Goal: Complete application form

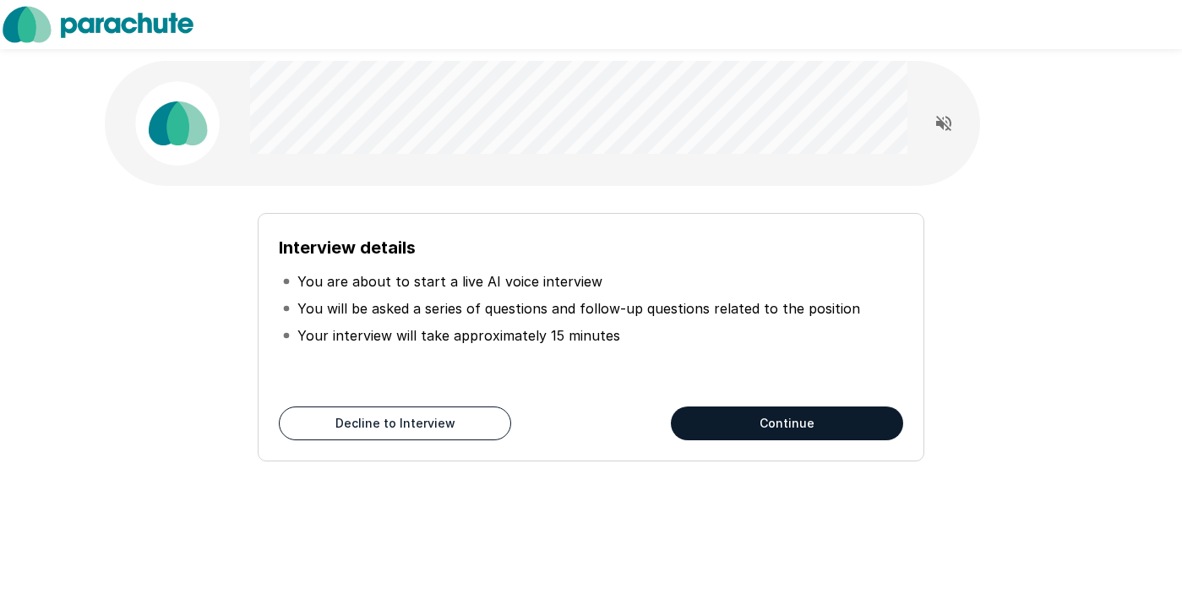
click at [738, 430] on button "Continue" at bounding box center [787, 423] width 232 height 34
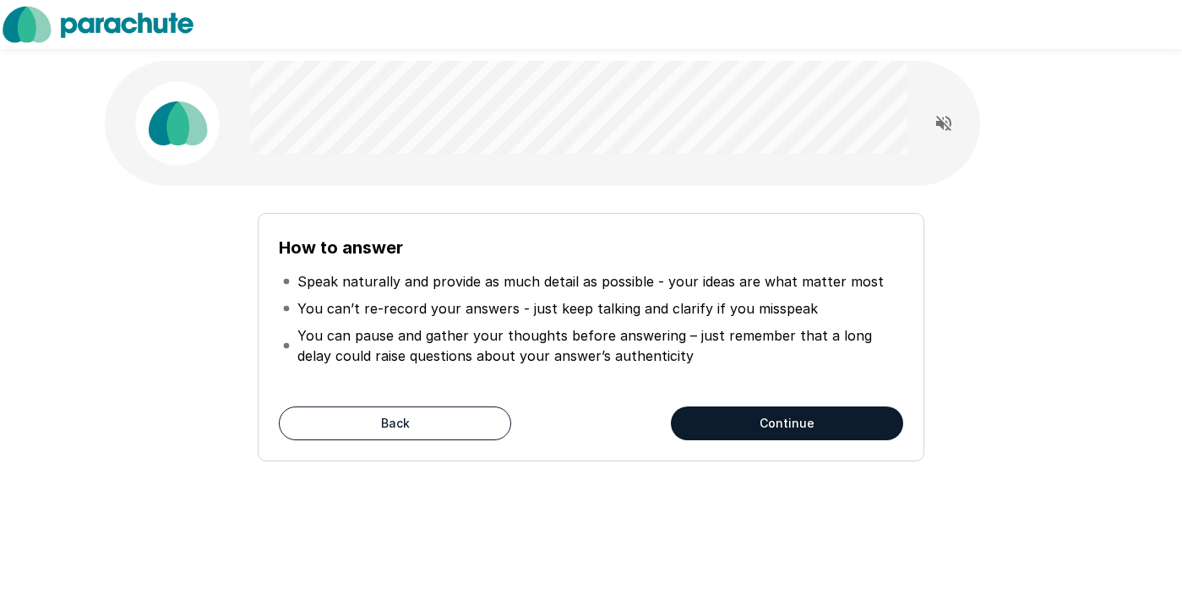
click at [733, 428] on button "Continue" at bounding box center [787, 423] width 232 height 34
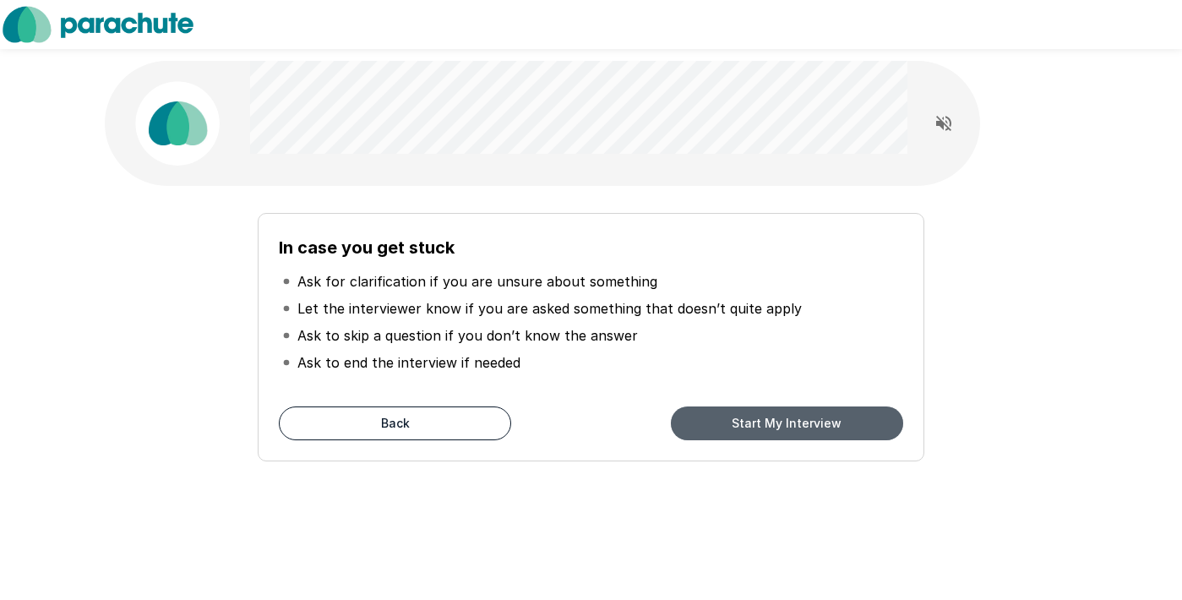
click at [733, 428] on button "Start My Interview" at bounding box center [787, 423] width 232 height 34
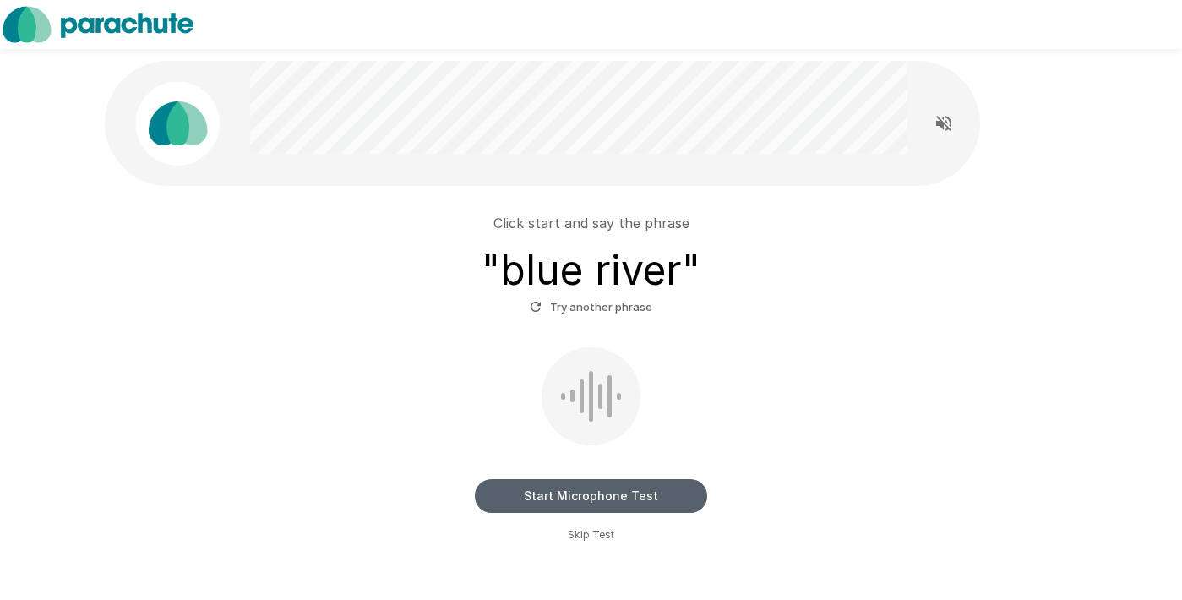
click at [588, 495] on button "Start Microphone Test" at bounding box center [591, 496] width 232 height 34
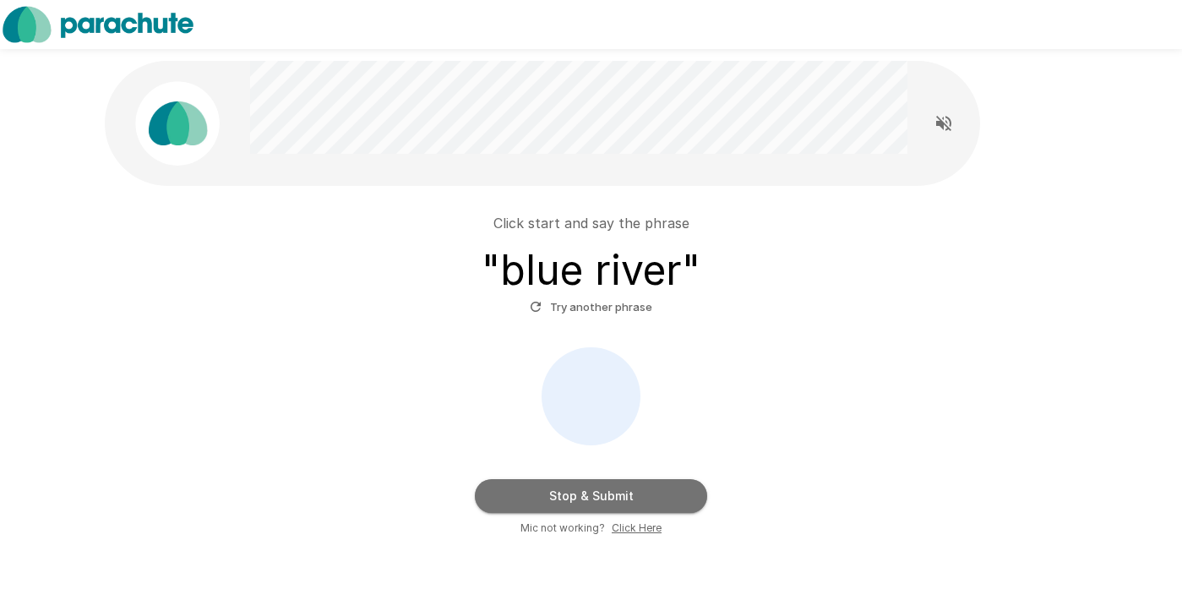
click at [588, 495] on button "Stop & Submit" at bounding box center [591, 496] width 232 height 34
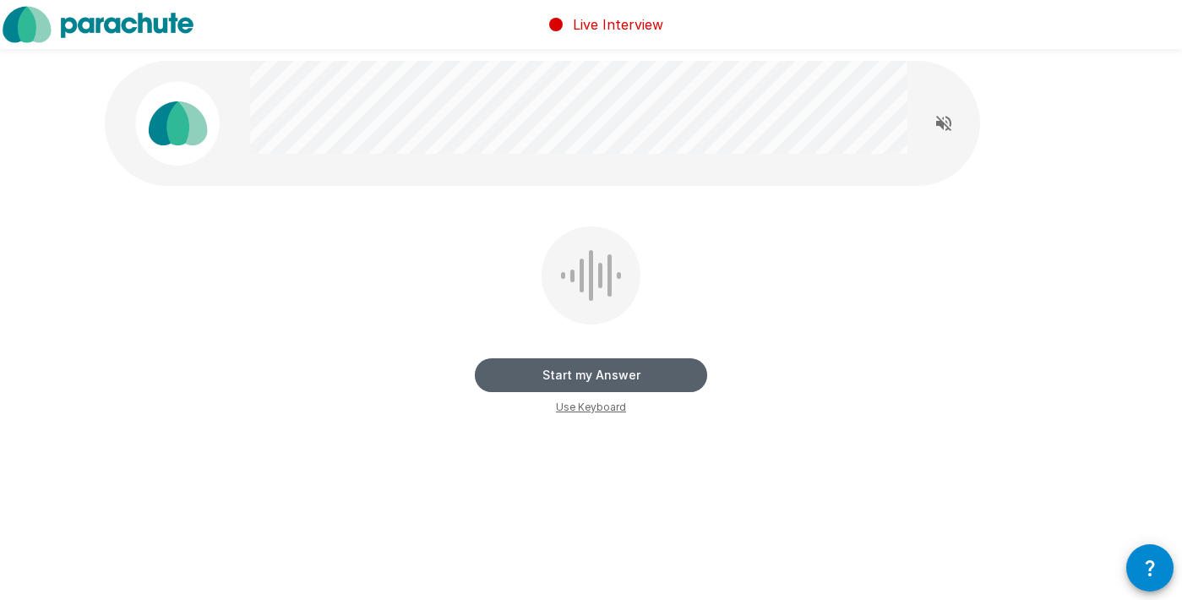
click at [581, 377] on button "Start my Answer" at bounding box center [591, 375] width 232 height 34
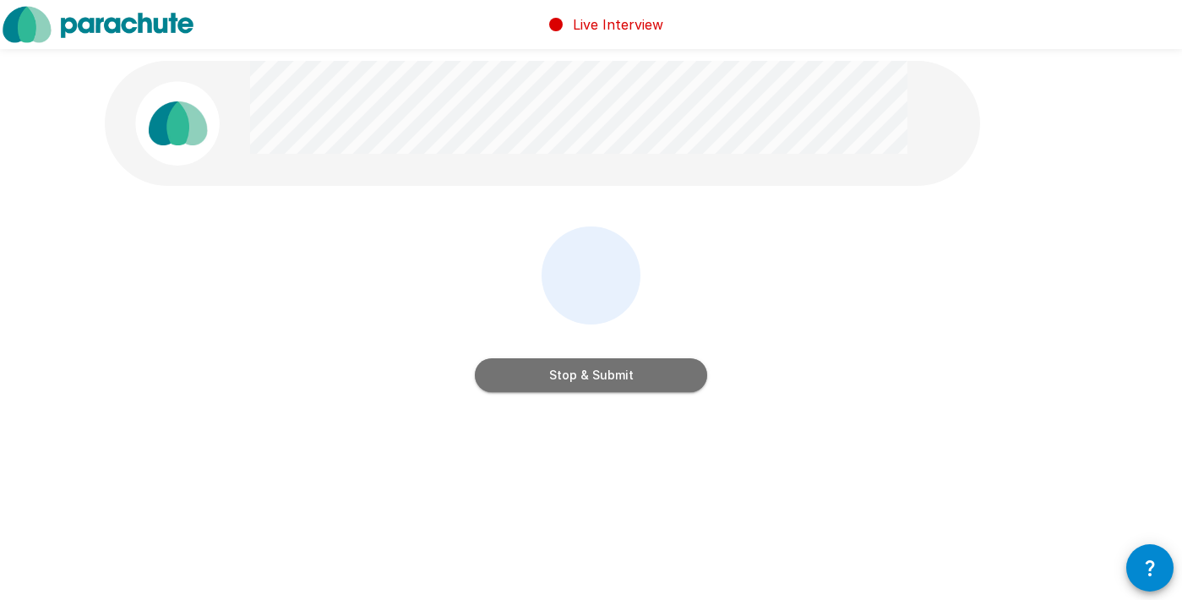
click at [581, 377] on button "Stop & Submit" at bounding box center [591, 375] width 232 height 34
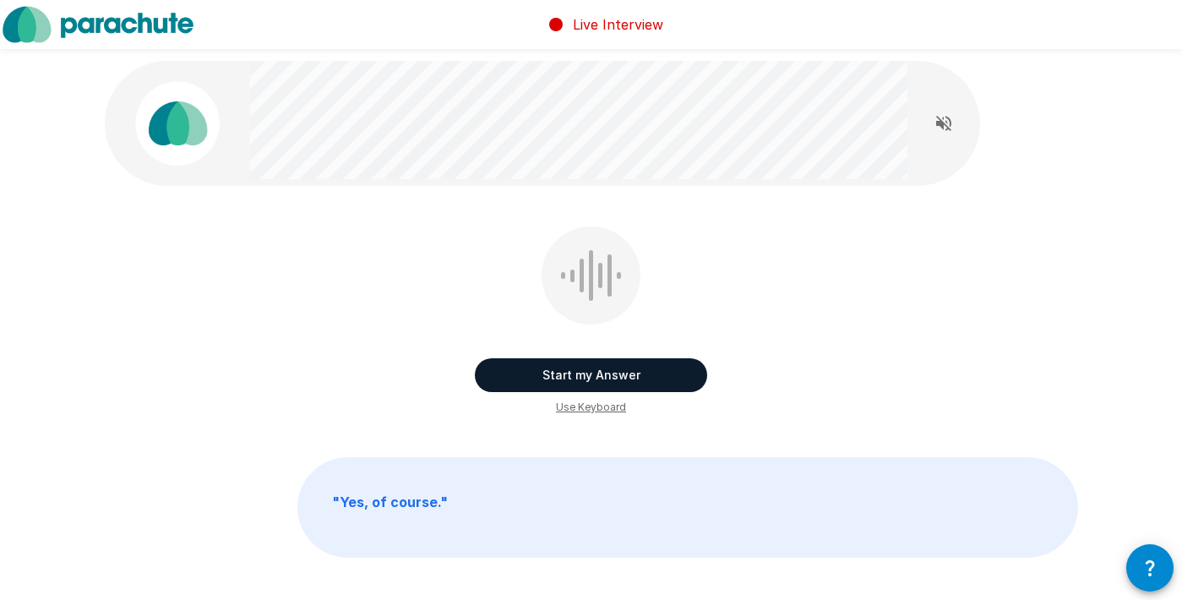
click at [587, 376] on button "Start my Answer" at bounding box center [591, 375] width 232 height 34
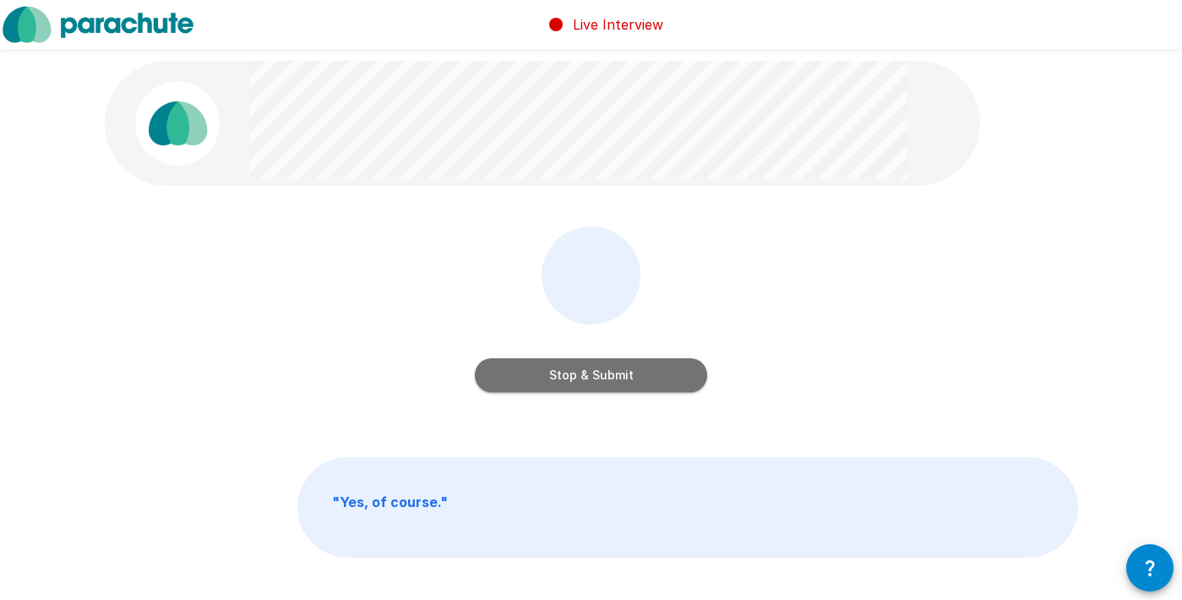
click at [586, 376] on button "Stop & Submit" at bounding box center [591, 375] width 232 height 34
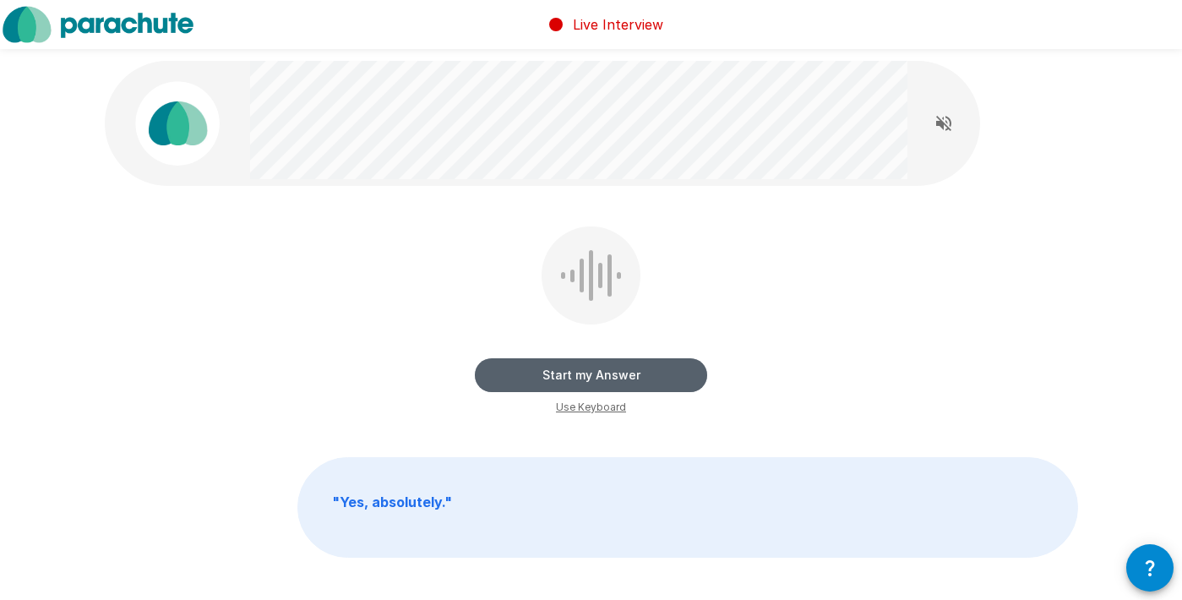
click at [596, 372] on button "Start my Answer" at bounding box center [591, 375] width 232 height 34
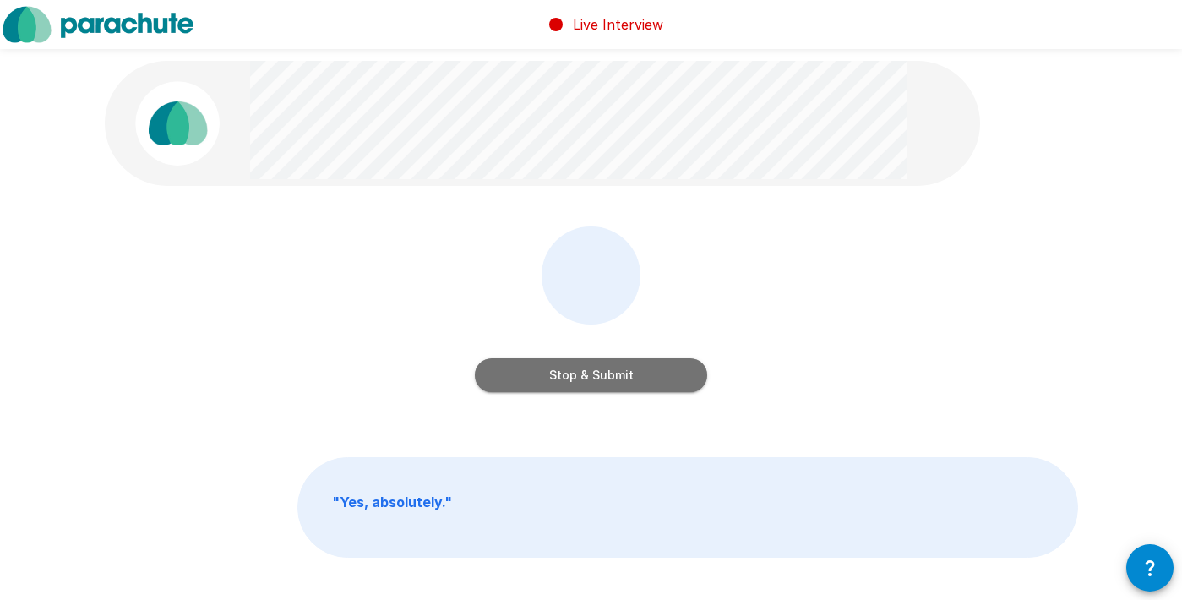
click at [589, 375] on button "Stop & Submit" at bounding box center [591, 375] width 232 height 34
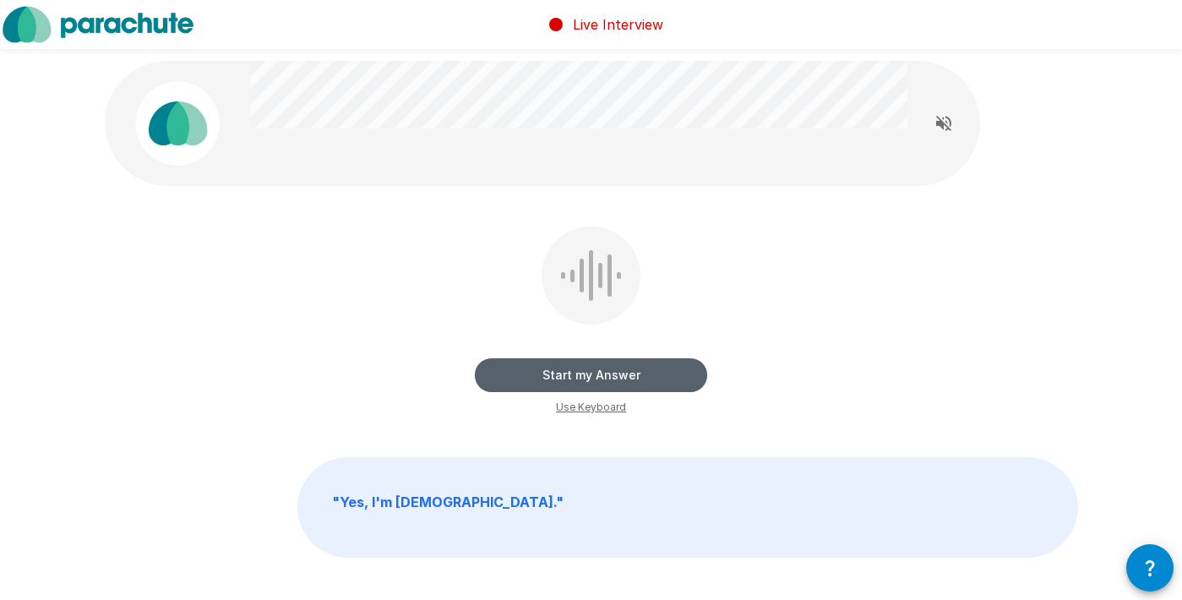
click at [591, 379] on button "Start my Answer" at bounding box center [591, 375] width 232 height 34
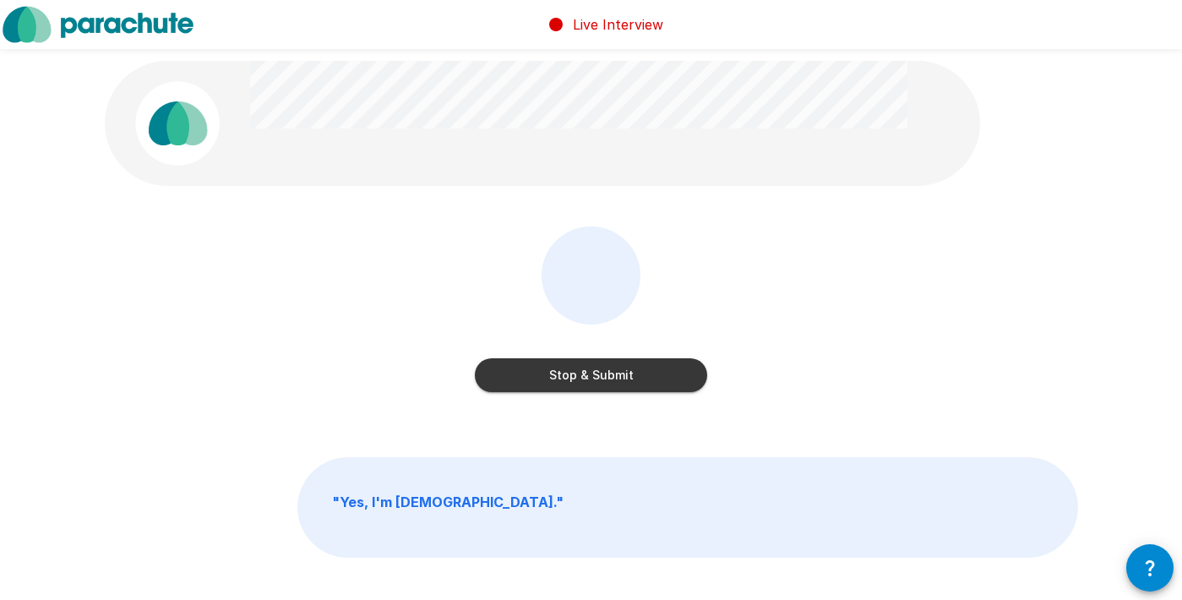
click at [591, 379] on button "Stop & Submit" at bounding box center [591, 375] width 232 height 34
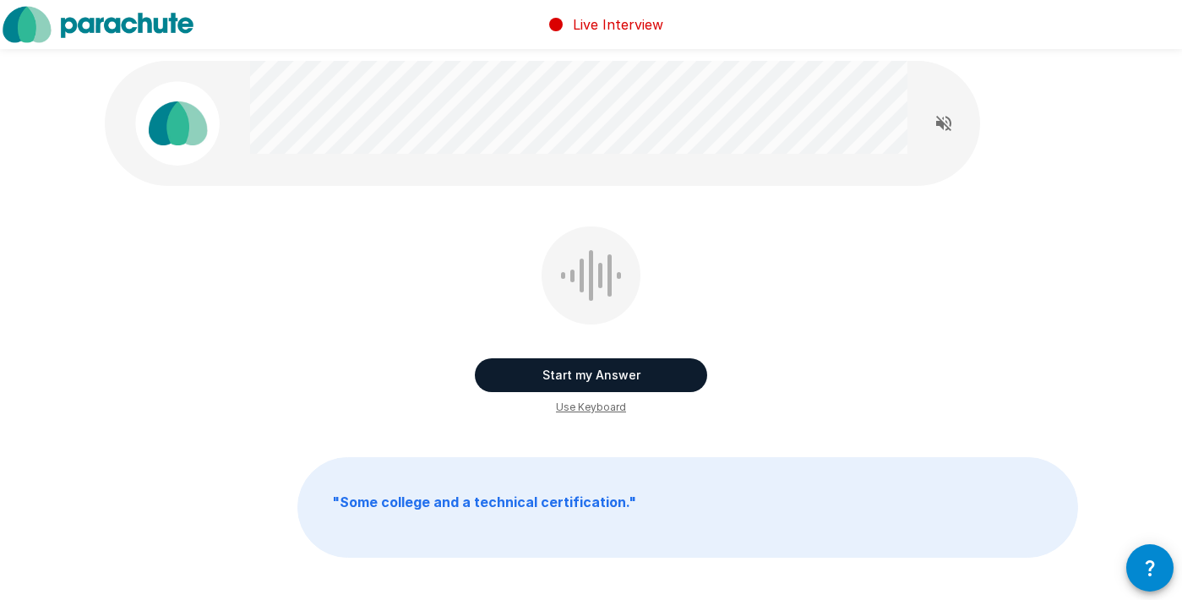
click at [602, 379] on button "Start my Answer" at bounding box center [591, 375] width 232 height 34
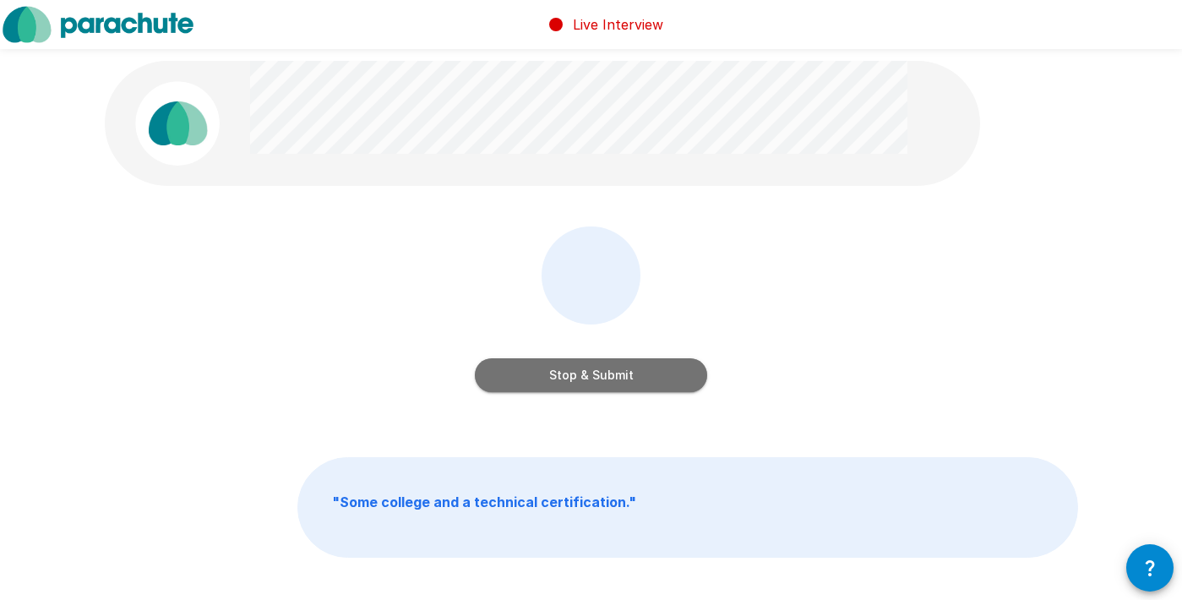
click at [602, 379] on button "Stop & Submit" at bounding box center [591, 375] width 232 height 34
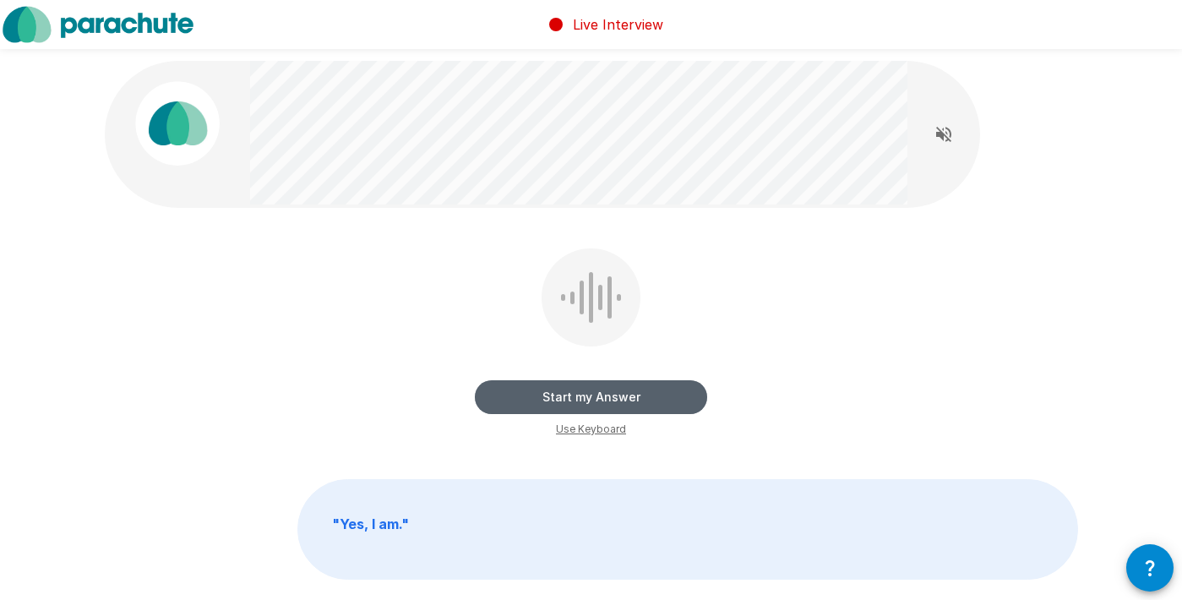
click at [599, 387] on button "Start my Answer" at bounding box center [591, 397] width 232 height 34
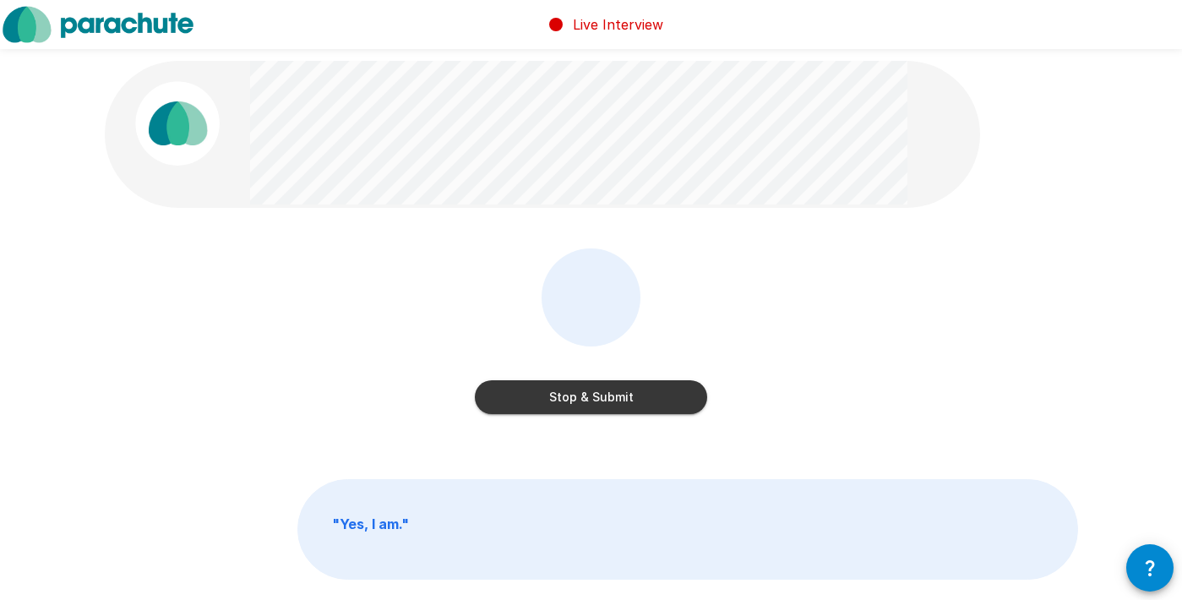
click at [599, 387] on button "Stop & Submit" at bounding box center [591, 397] width 232 height 34
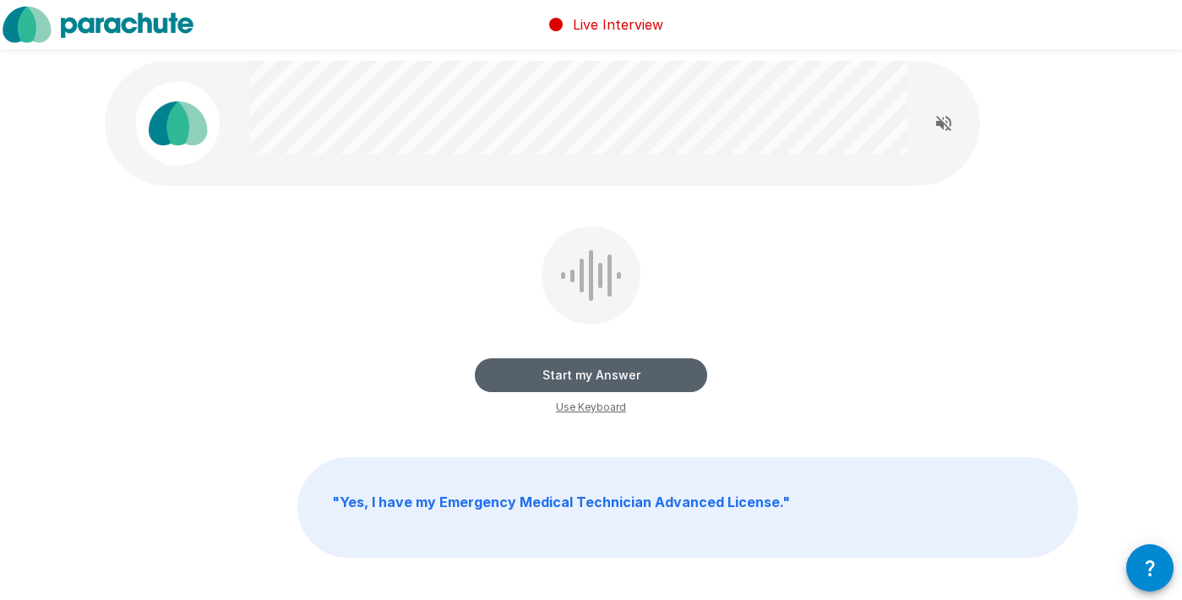
click at [602, 380] on button "Start my Answer" at bounding box center [591, 375] width 232 height 34
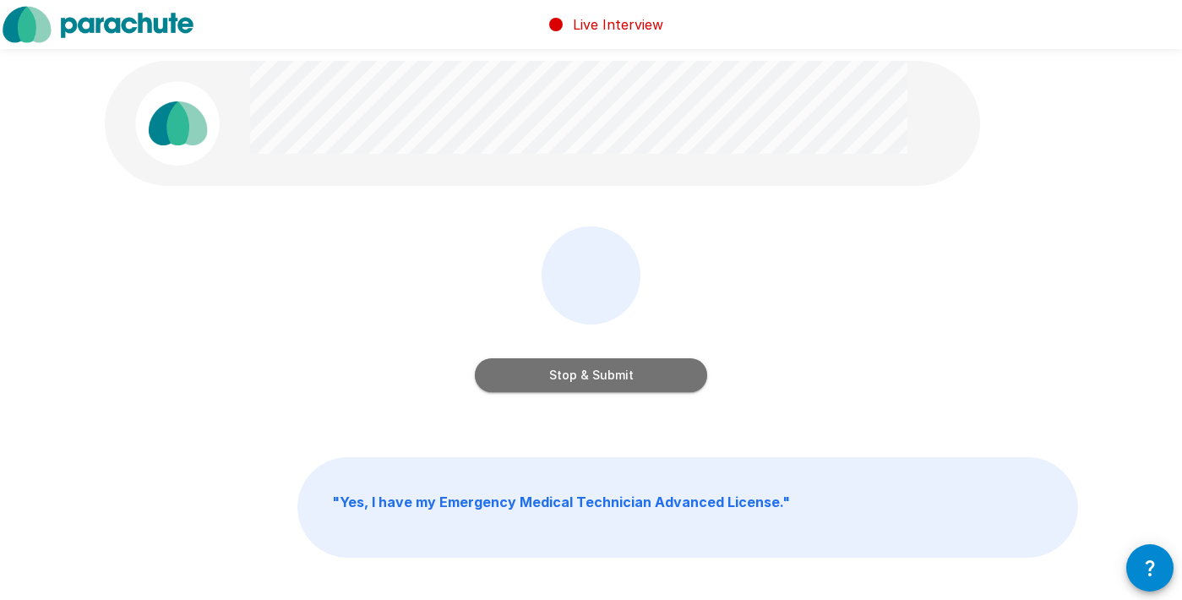
click at [602, 380] on button "Stop & Submit" at bounding box center [591, 375] width 232 height 34
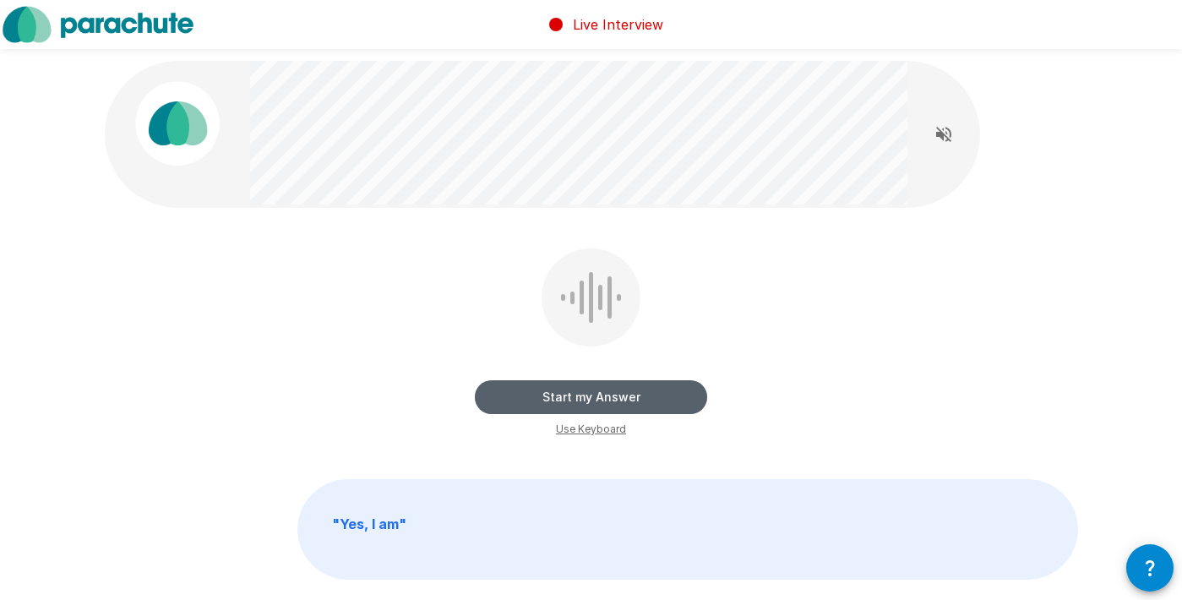
click at [599, 394] on button "Start my Answer" at bounding box center [591, 397] width 232 height 34
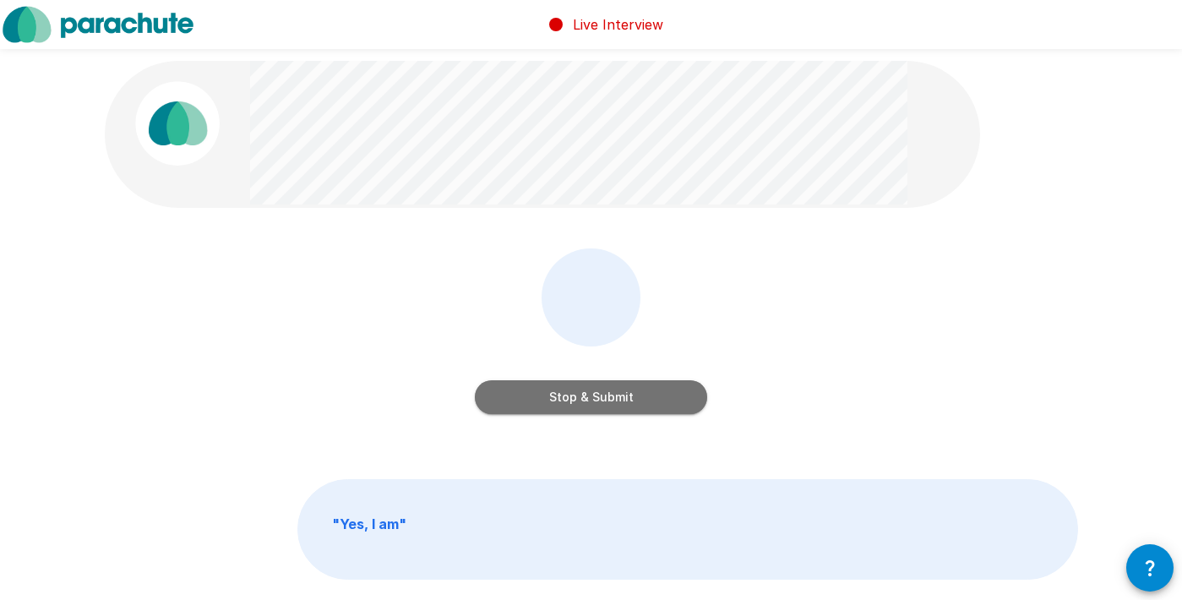
click at [599, 394] on button "Stop & Submit" at bounding box center [591, 397] width 232 height 34
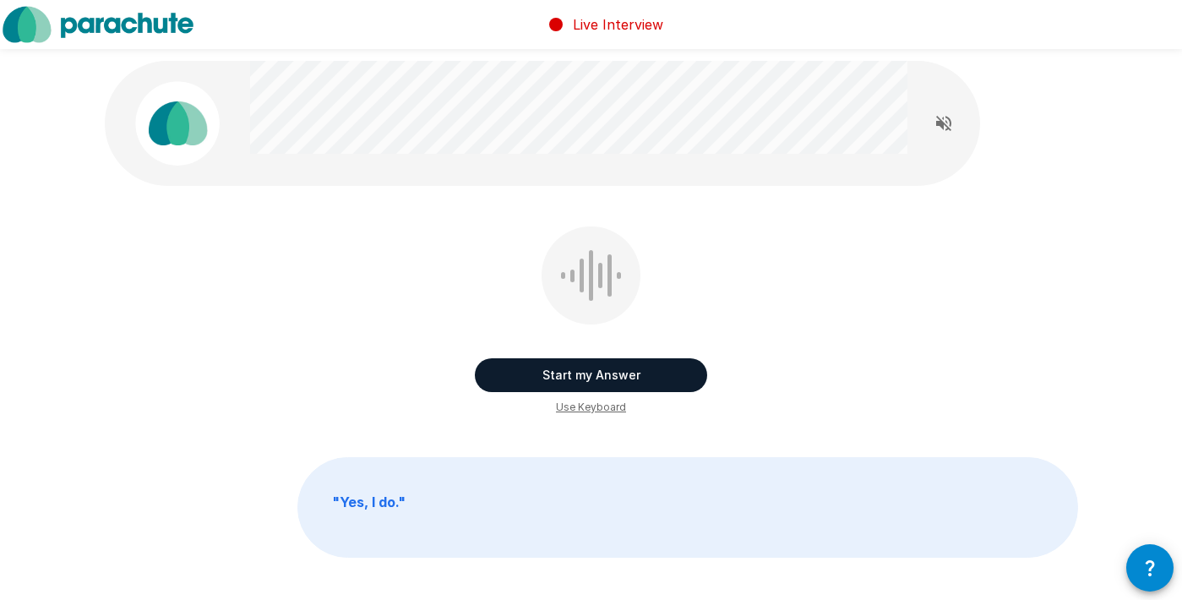
click at [605, 378] on button "Start my Answer" at bounding box center [591, 375] width 232 height 34
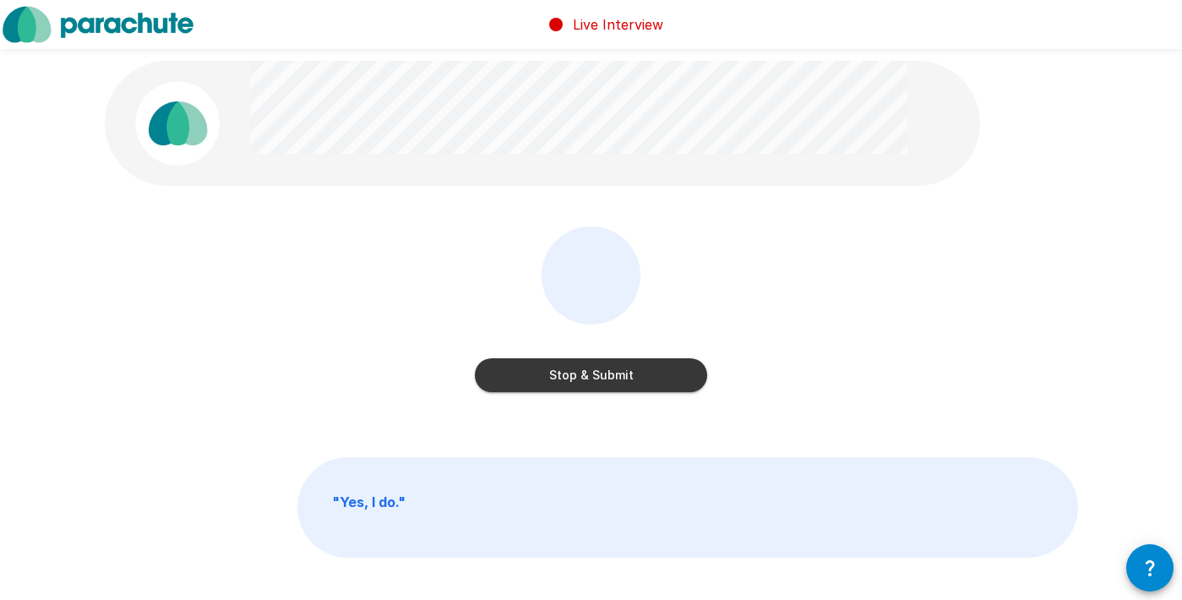
click at [605, 378] on button "Stop & Submit" at bounding box center [591, 375] width 232 height 34
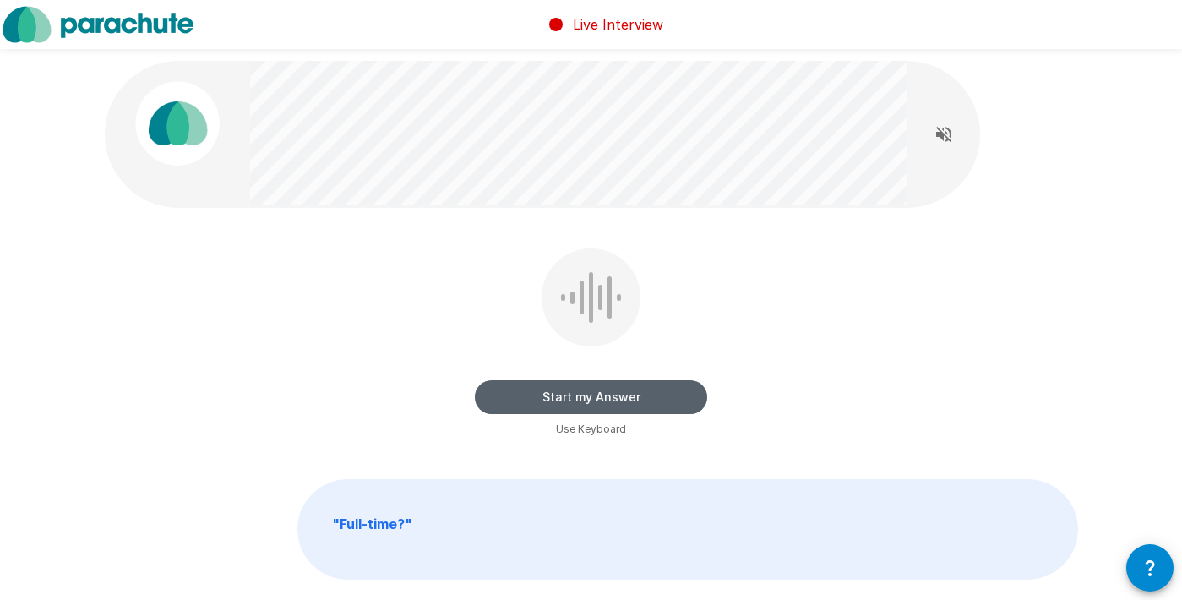
click at [609, 391] on button "Start my Answer" at bounding box center [591, 397] width 232 height 34
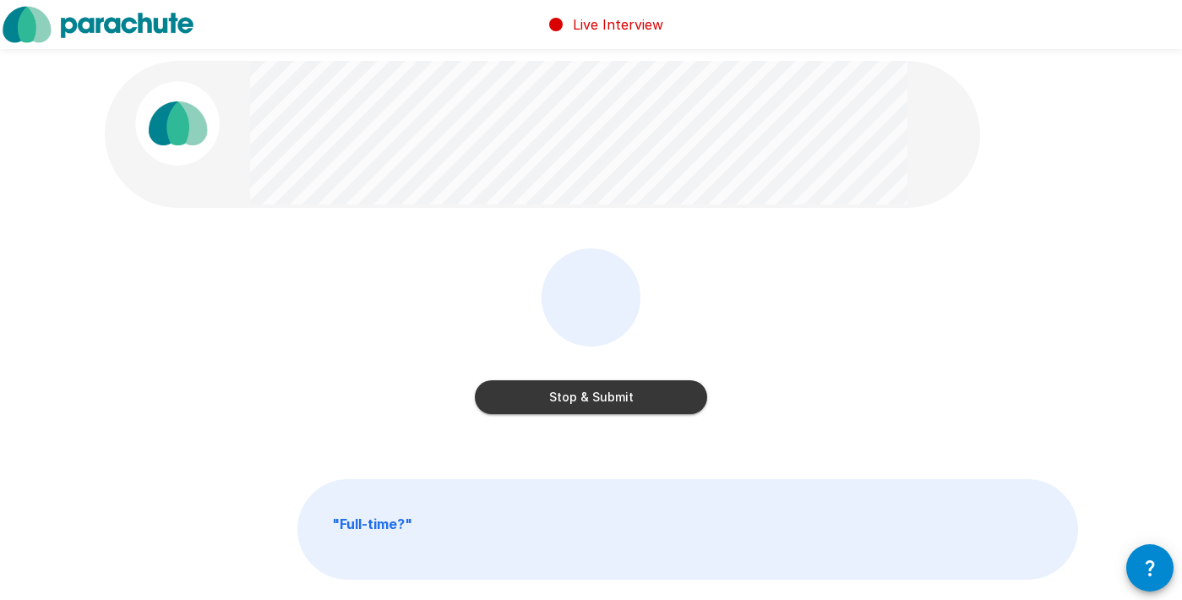
click at [609, 391] on button "Stop & Submit" at bounding box center [591, 397] width 232 height 34
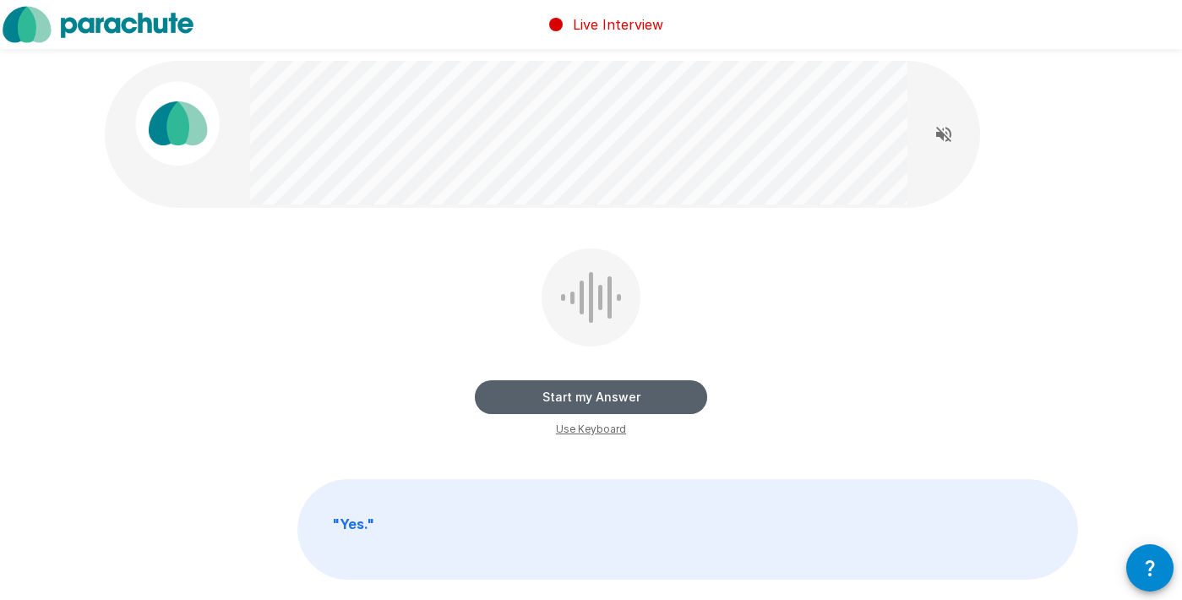
click at [612, 394] on button "Start my Answer" at bounding box center [591, 397] width 232 height 34
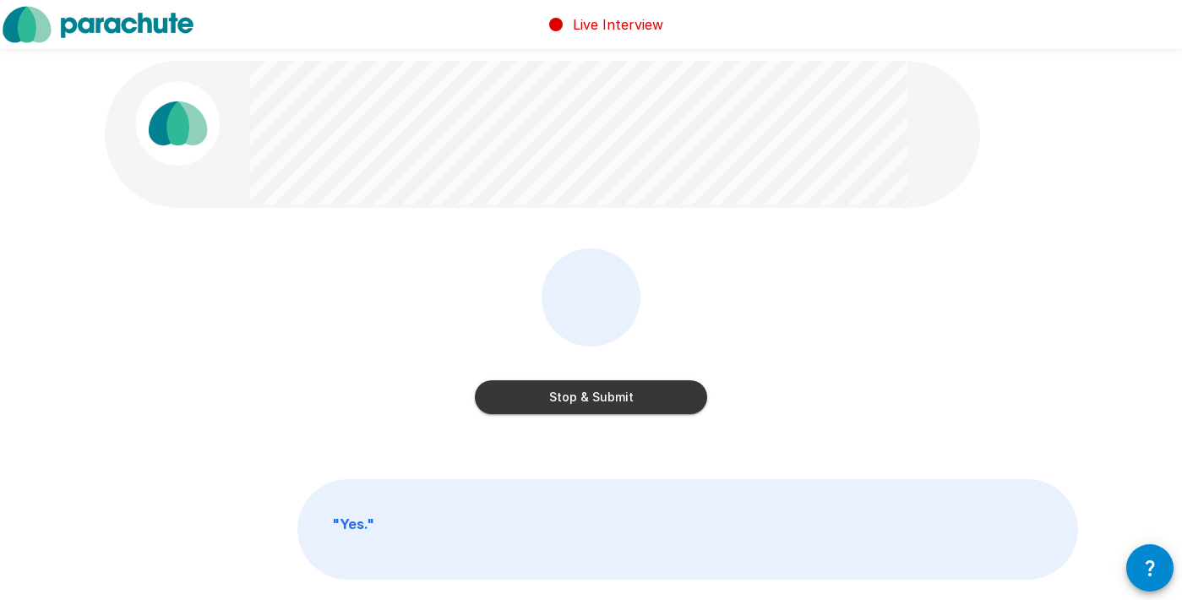
click at [612, 394] on button "Stop & Submit" at bounding box center [591, 397] width 232 height 34
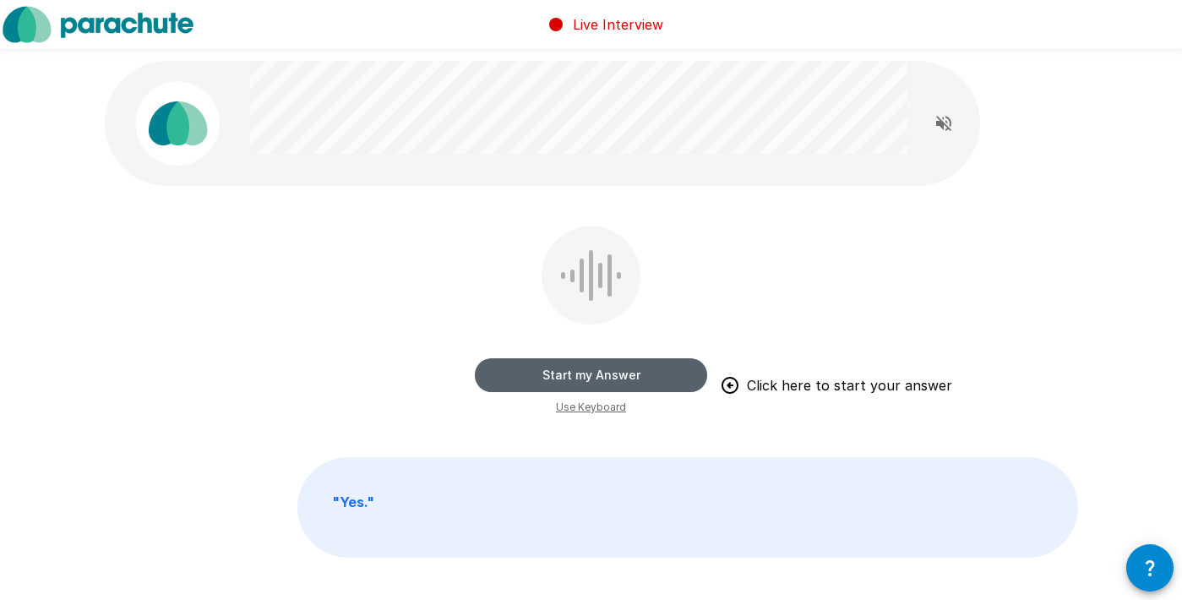
click at [611, 375] on button "Start my Answer" at bounding box center [591, 375] width 232 height 34
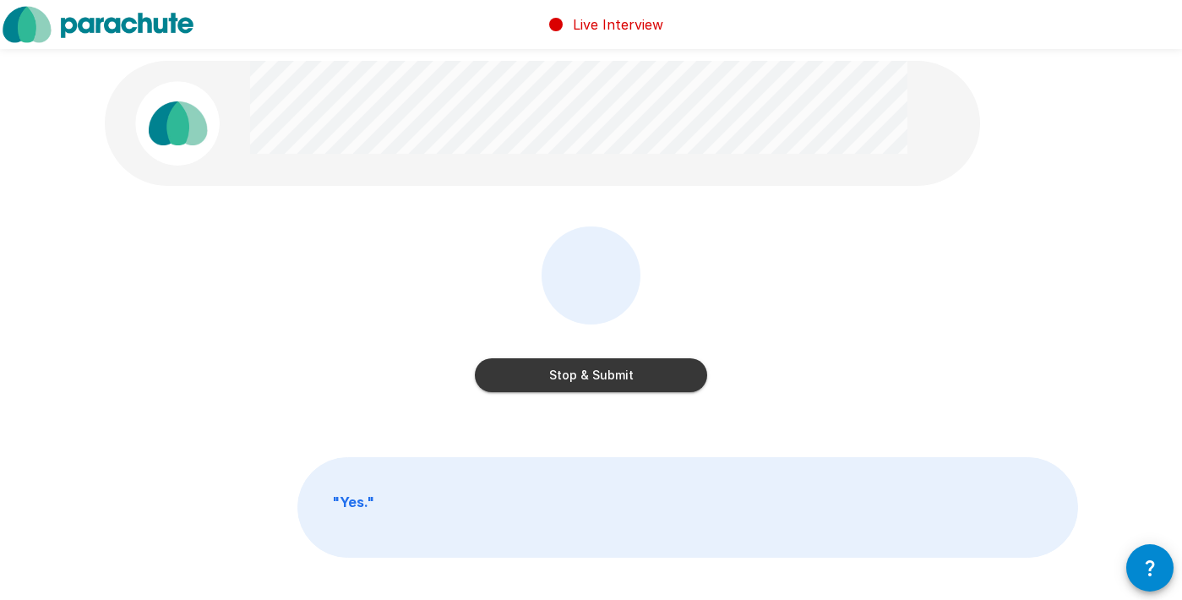
click at [611, 375] on button "Stop & Submit" at bounding box center [591, 375] width 232 height 34
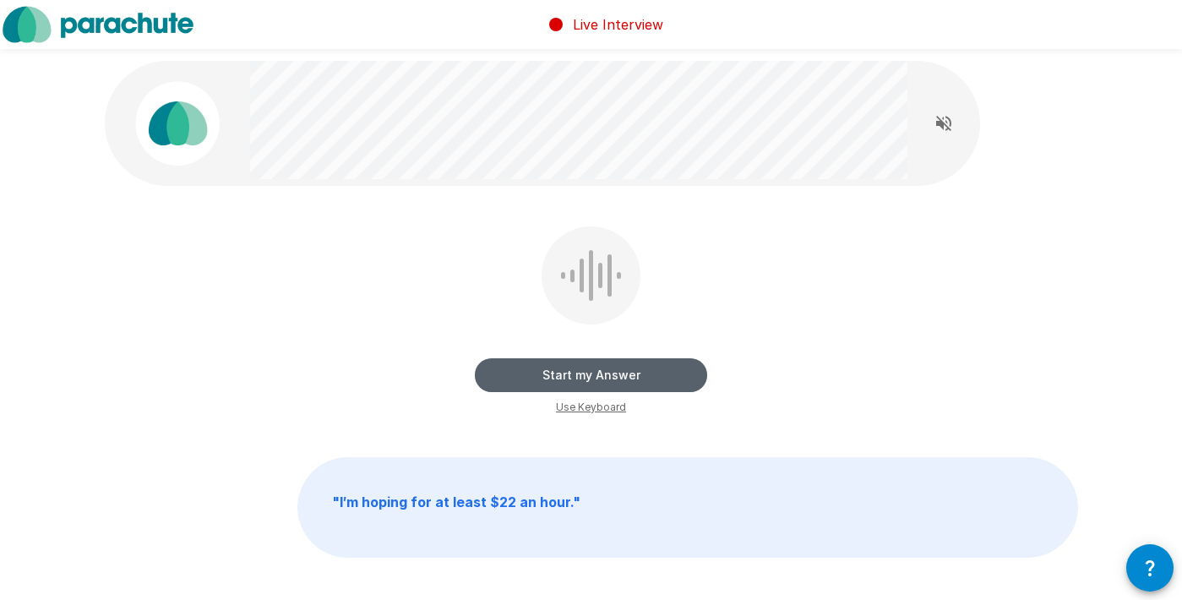
click at [589, 375] on button "Start my Answer" at bounding box center [591, 375] width 232 height 34
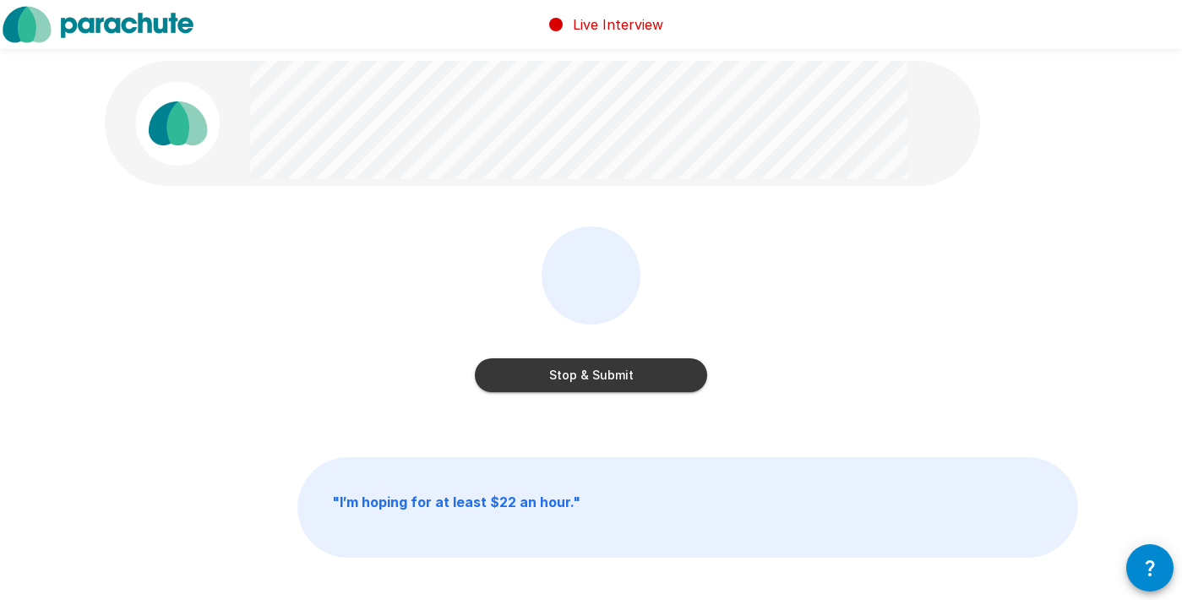
click at [584, 380] on button "Stop & Submit" at bounding box center [591, 375] width 232 height 34
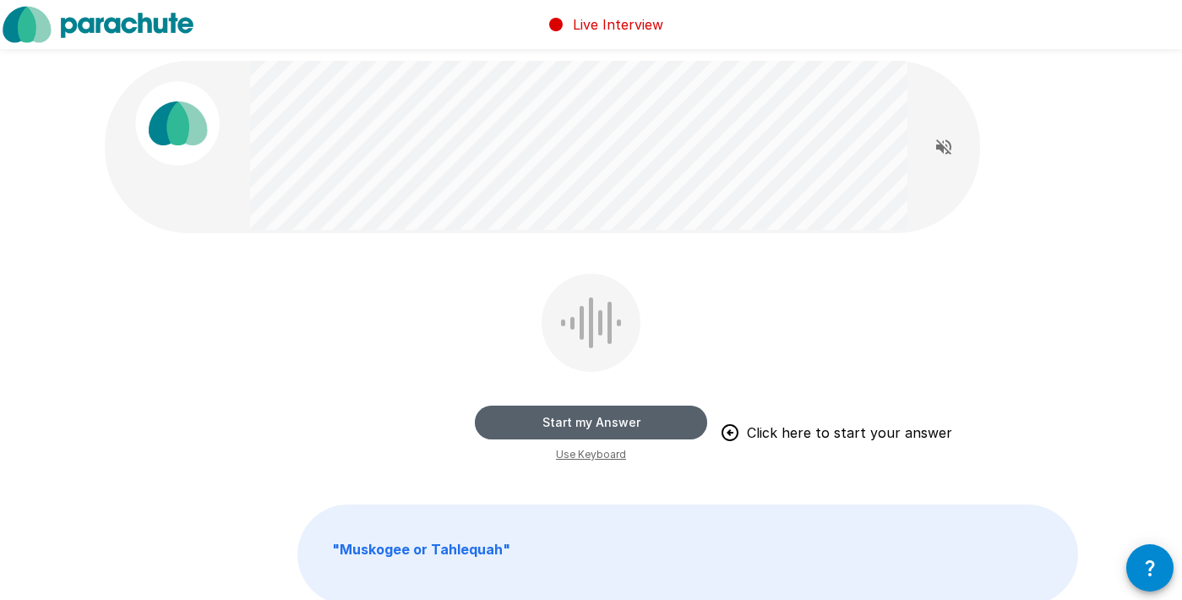
click at [584, 420] on button "Start my Answer" at bounding box center [591, 422] width 232 height 34
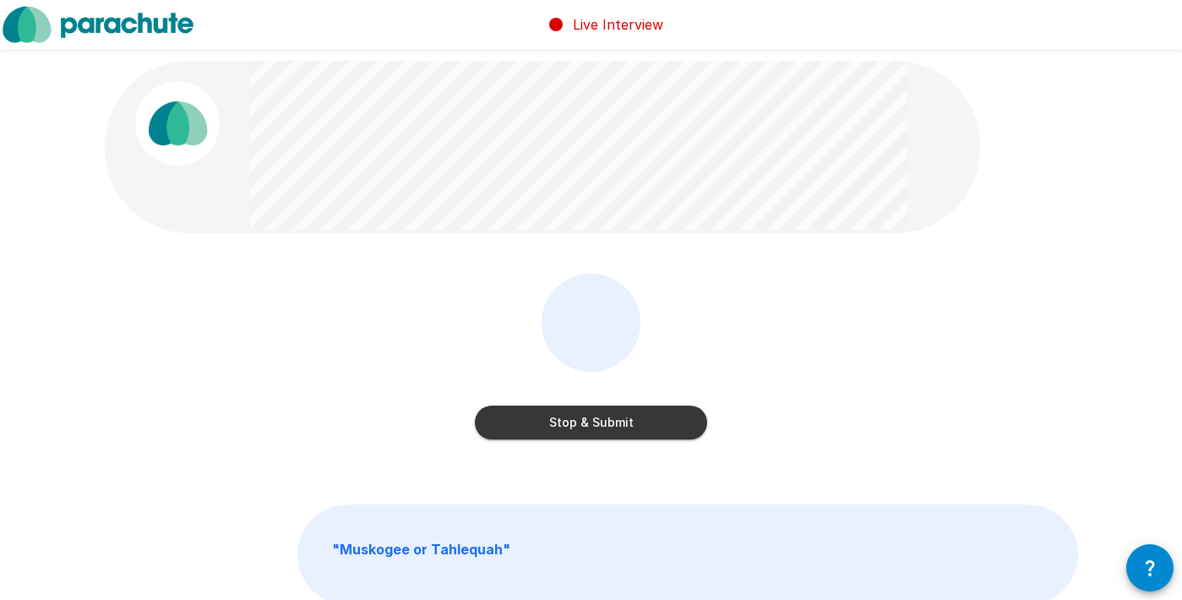
click at [584, 420] on button "Stop & Submit" at bounding box center [591, 422] width 232 height 34
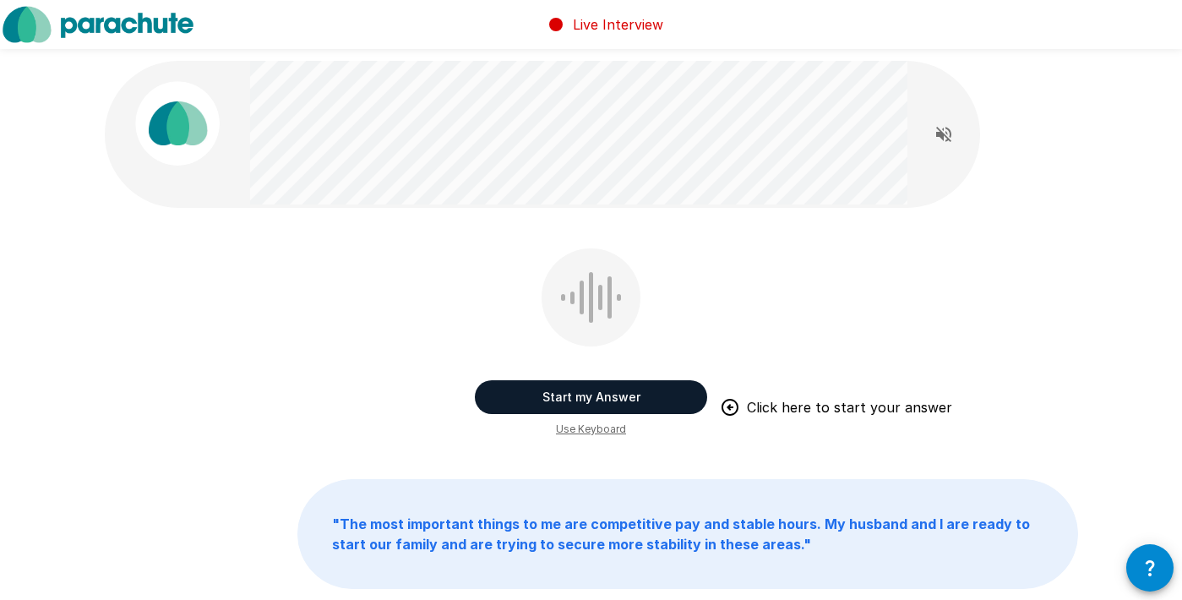
click at [587, 400] on button "Start my Answer" at bounding box center [591, 397] width 232 height 34
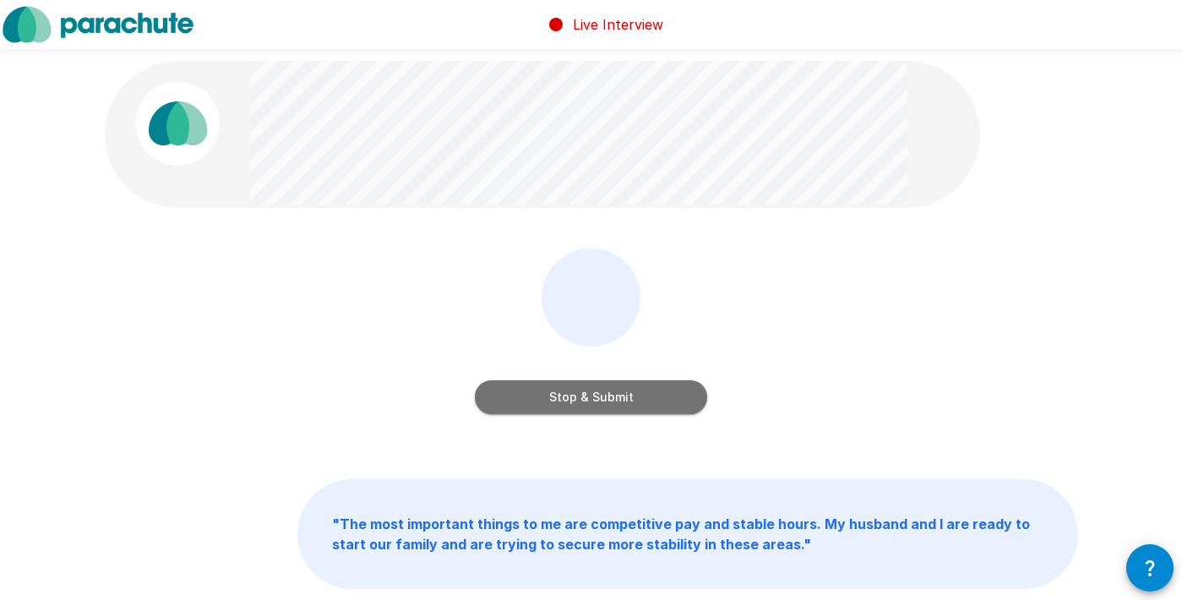
click at [587, 400] on button "Stop & Submit" at bounding box center [591, 397] width 232 height 34
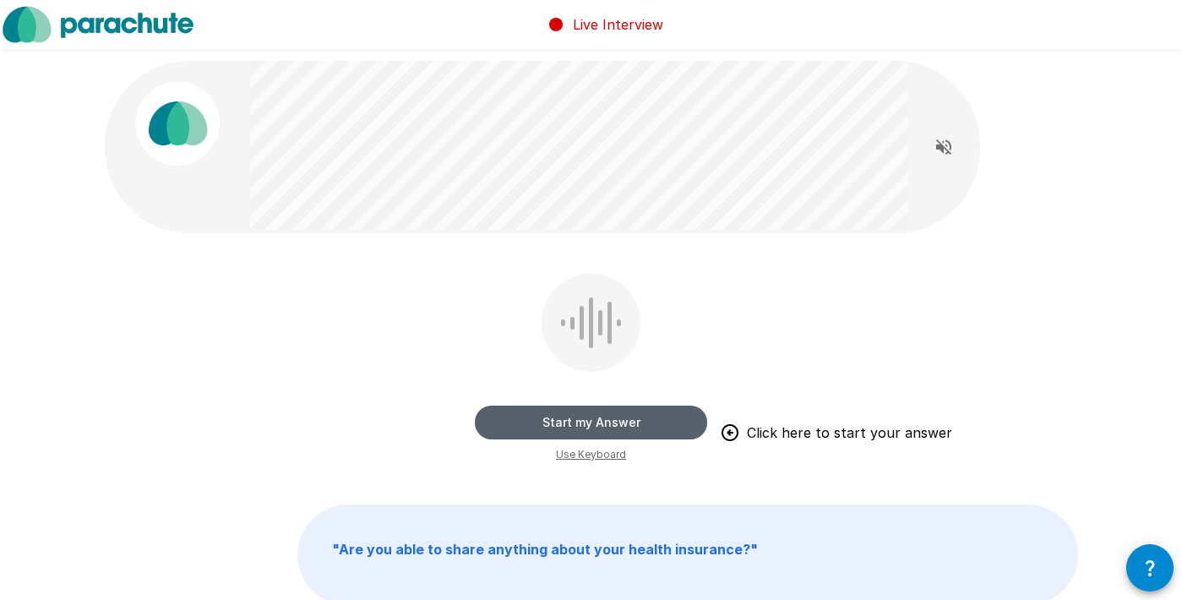
click at [591, 417] on button "Start my Answer" at bounding box center [591, 422] width 232 height 34
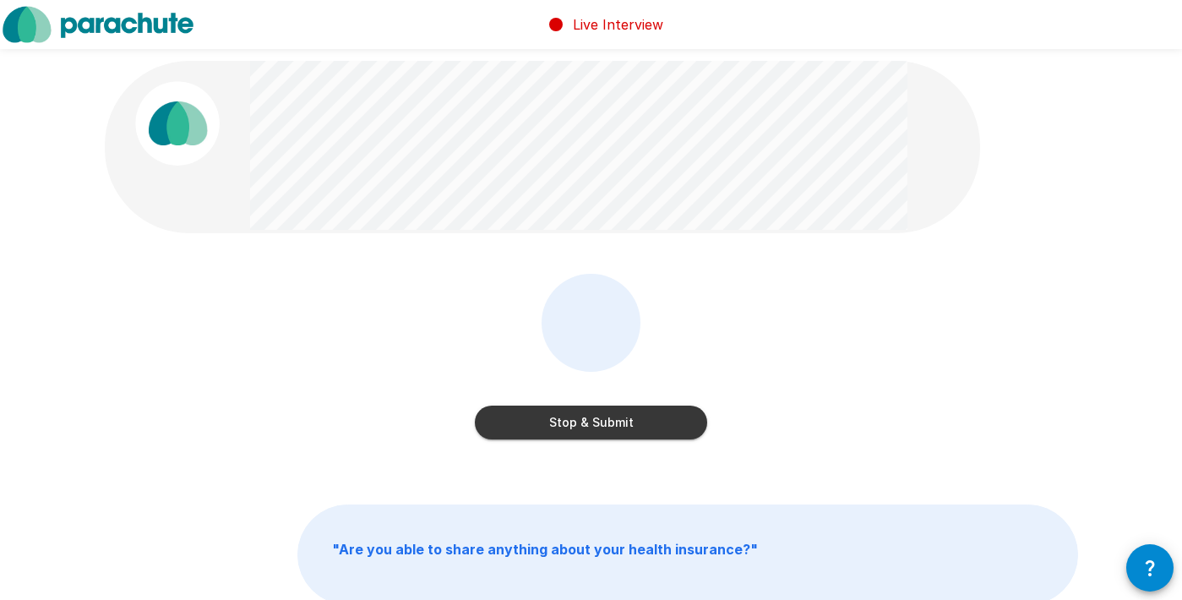
click at [591, 417] on button "Stop & Submit" at bounding box center [591, 422] width 232 height 34
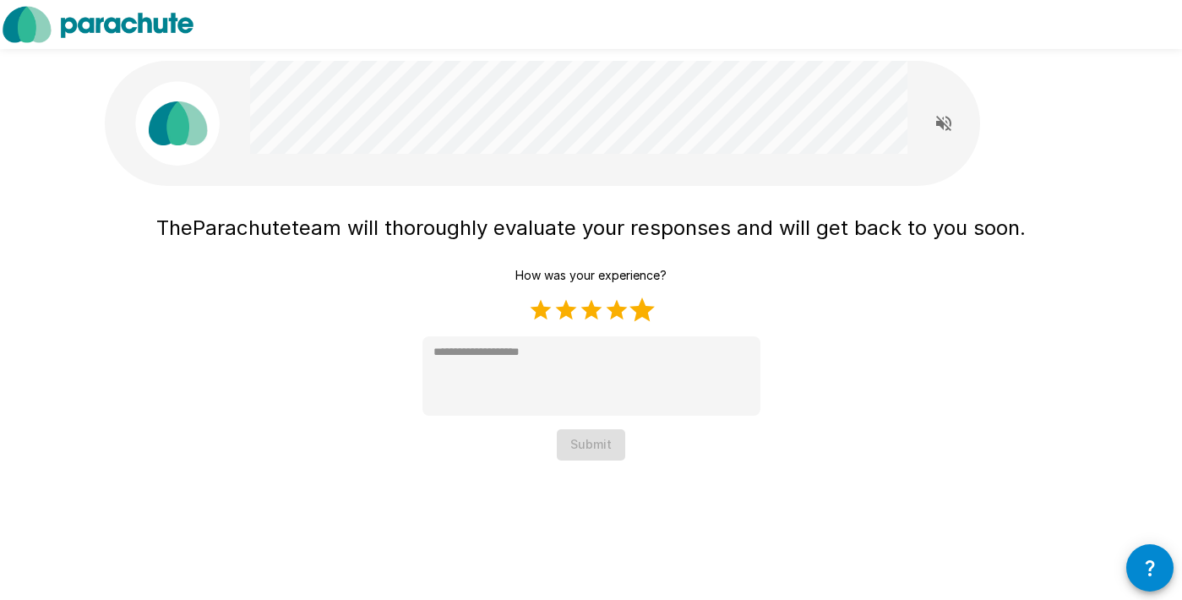
click at [646, 306] on label "5 Stars" at bounding box center [641, 309] width 25 height 25
type textarea "*"
click at [586, 440] on button "Submit" at bounding box center [591, 444] width 68 height 31
